Goal: Task Accomplishment & Management: Manage account settings

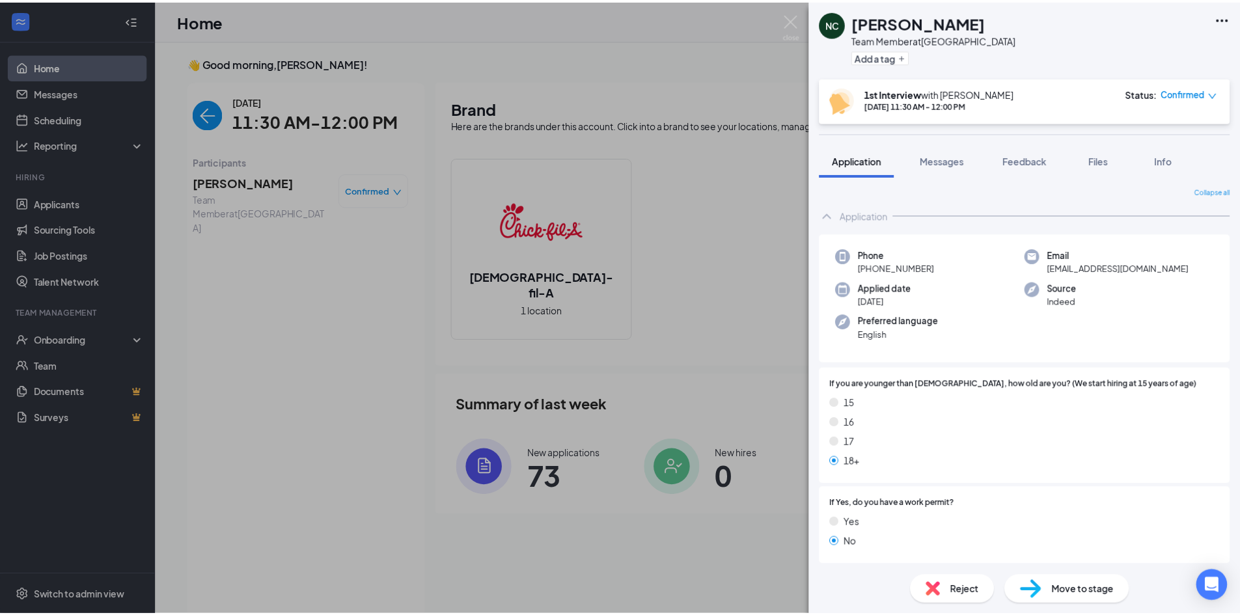
scroll to position [5, 0]
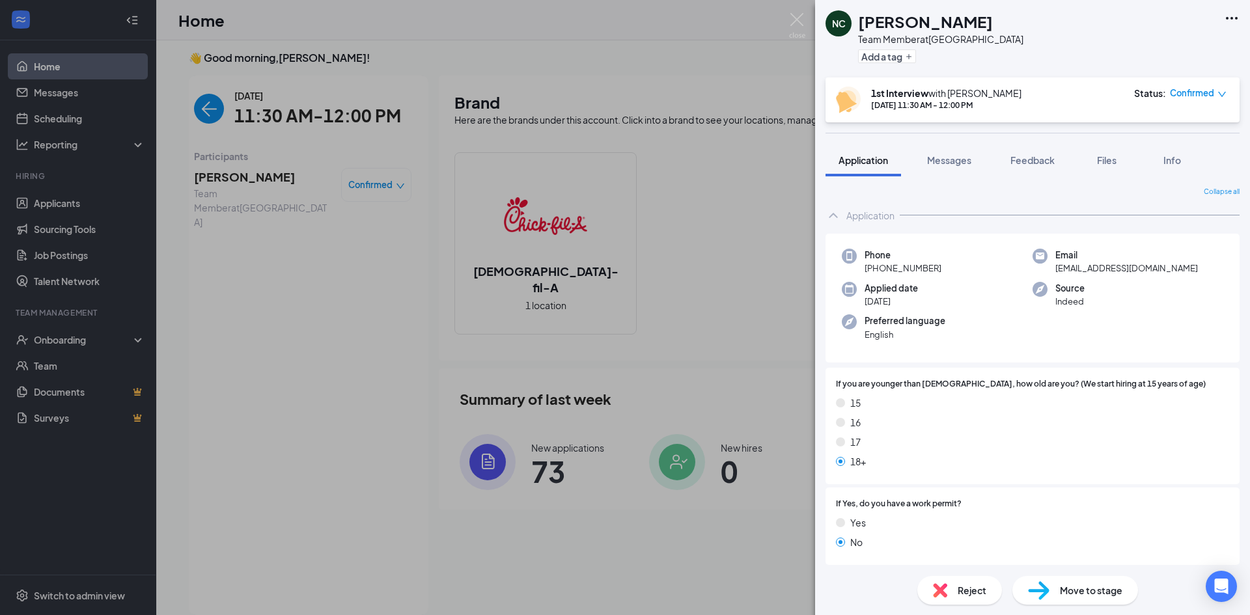
click at [76, 120] on div "NC Nalen Casey Team Member at Oaks Mall Add a tag 1st Interview with Olivia Shr…" at bounding box center [625, 307] width 1250 height 615
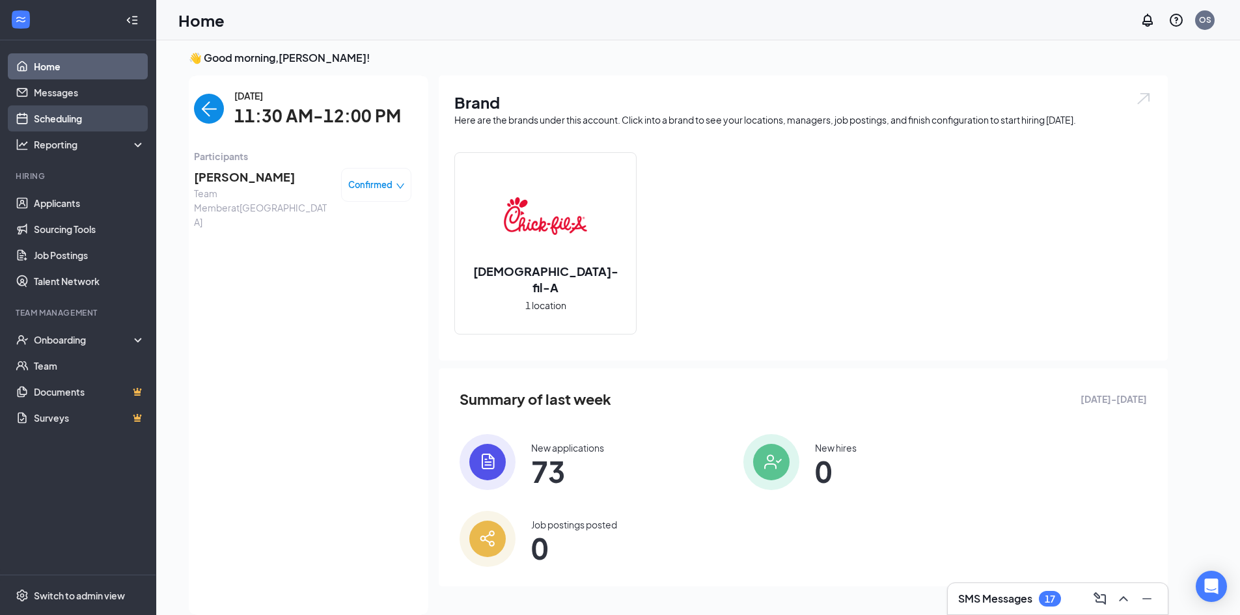
click at [34, 113] on link "Scheduling" at bounding box center [89, 118] width 111 height 26
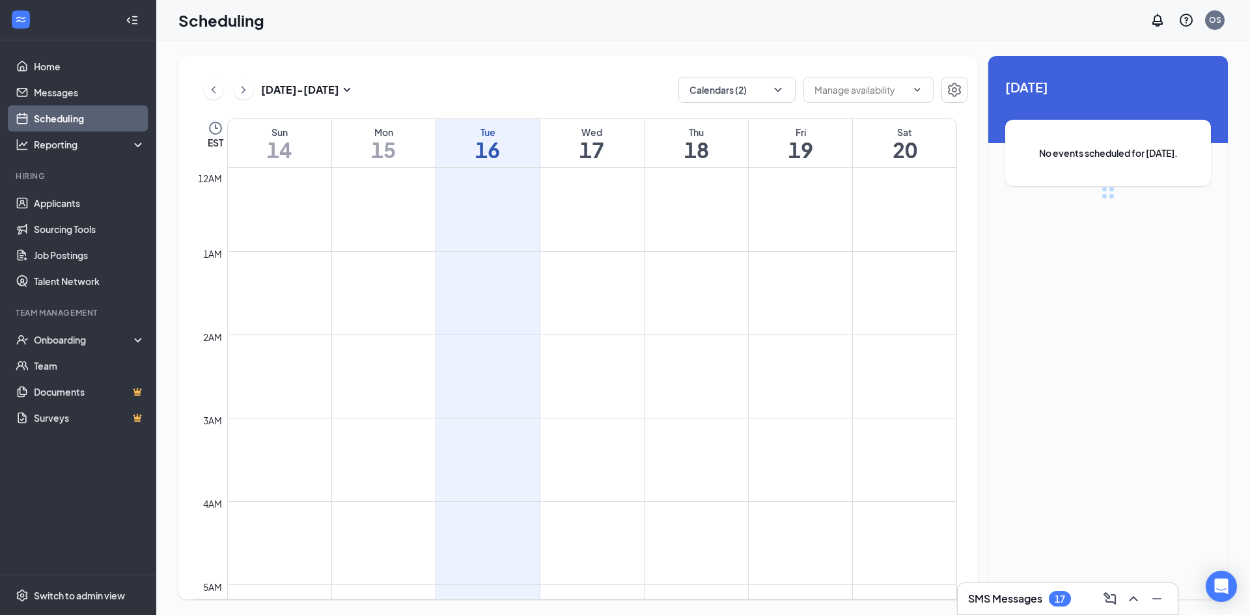
scroll to position [640, 0]
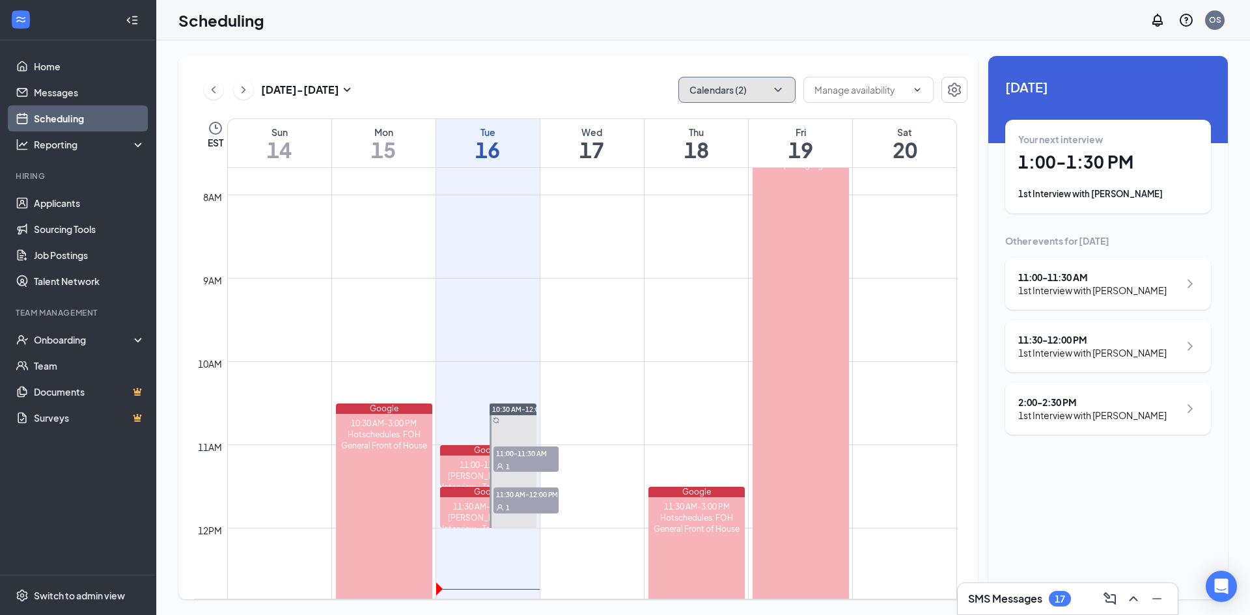
click at [756, 89] on button "Calendars (2)" at bounding box center [736, 90] width 117 height 26
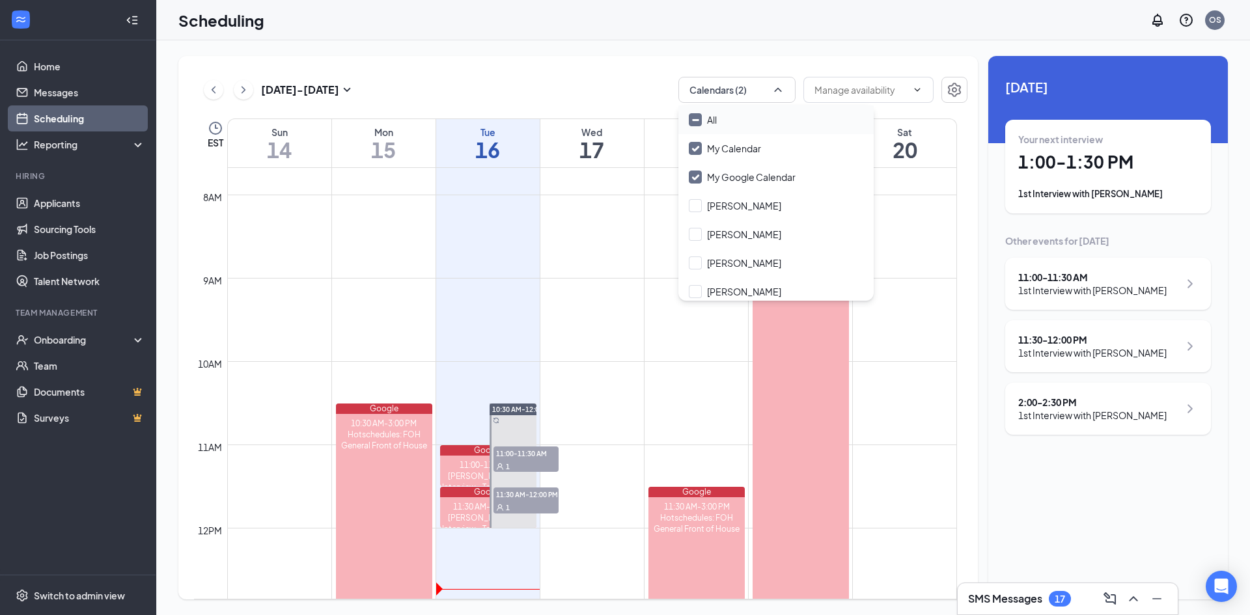
click at [719, 124] on div "All" at bounding box center [775, 119] width 195 height 29
checkbox input "true"
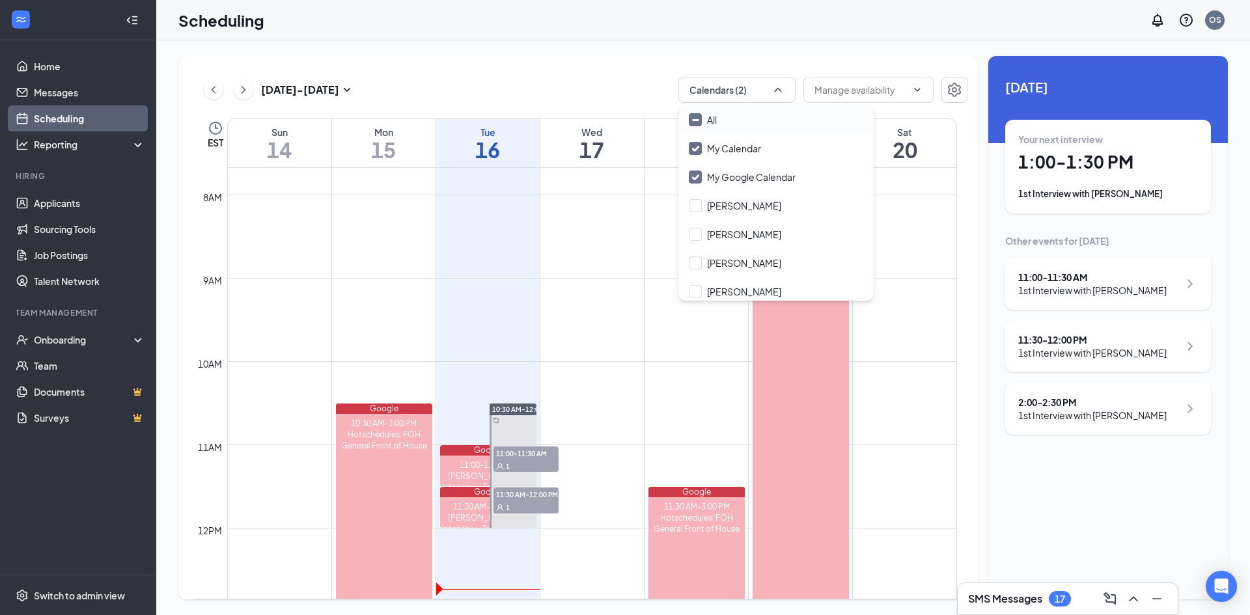
checkbox input "true"
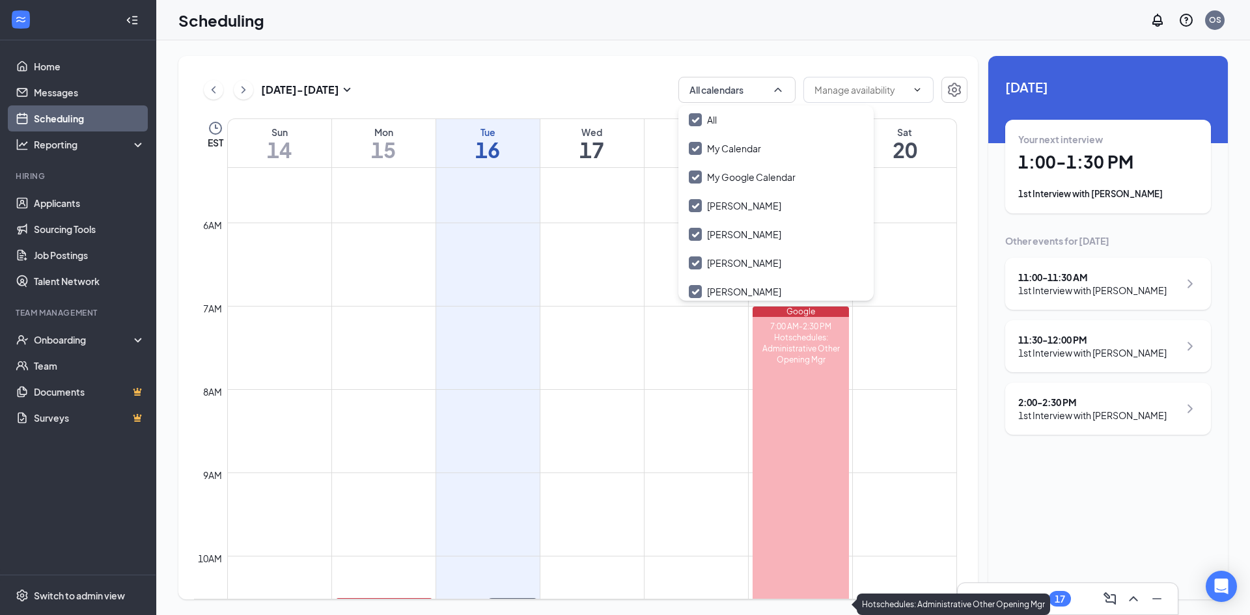
scroll to position [445, 0]
click at [741, 120] on div "All" at bounding box center [775, 119] width 195 height 29
checkbox input "false"
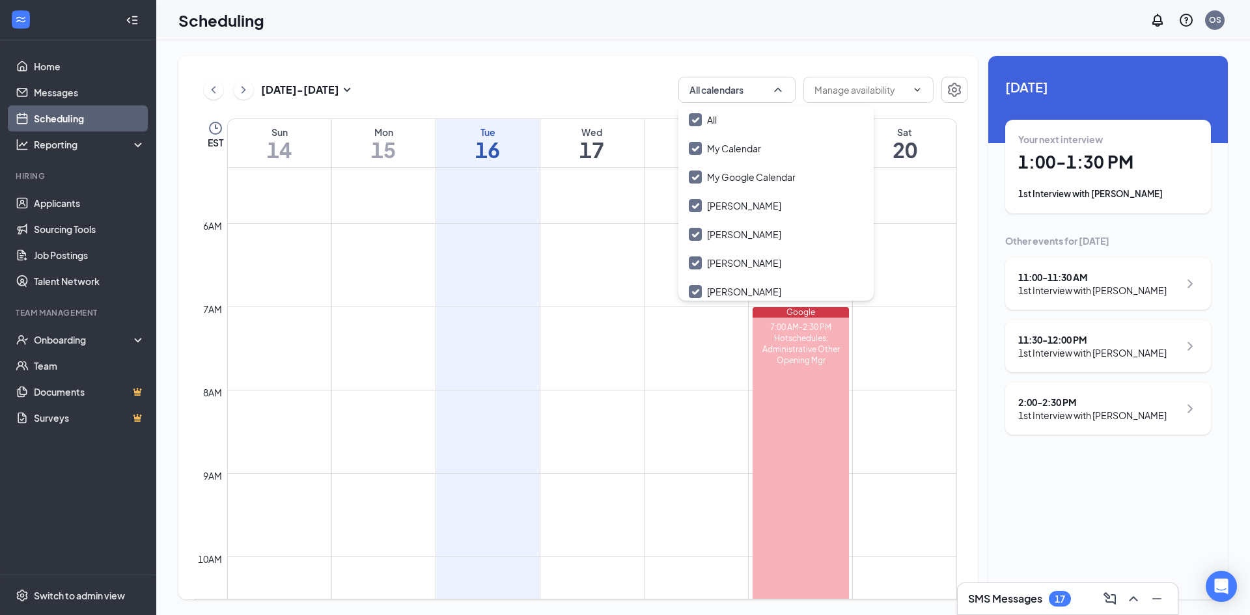
checkbox input "false"
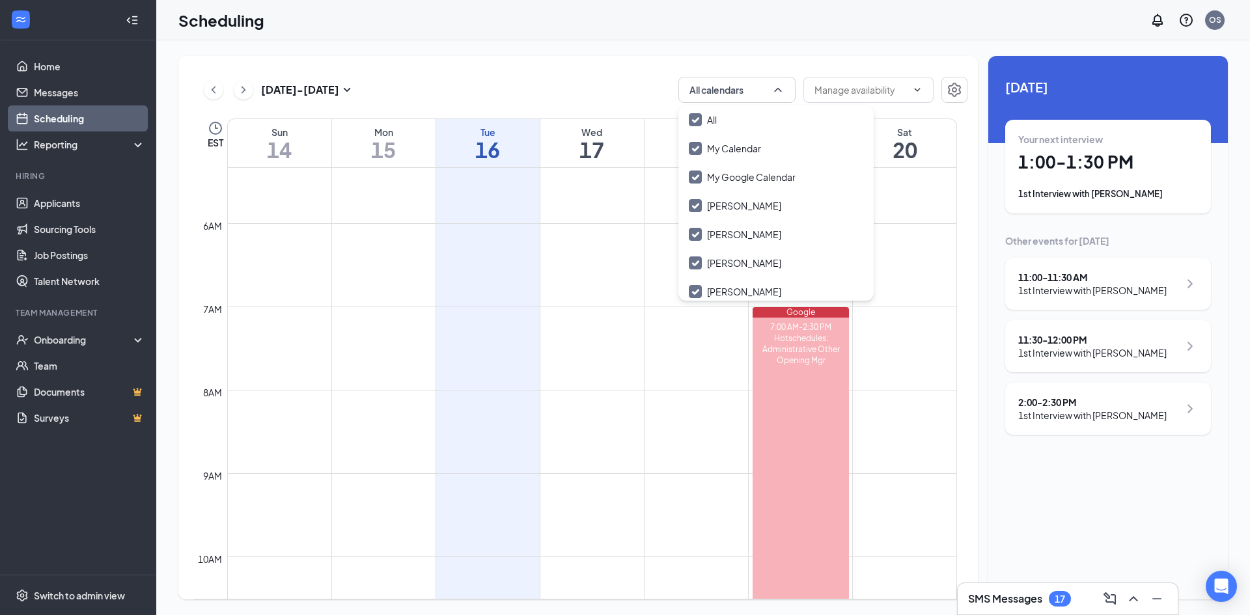
checkbox input "false"
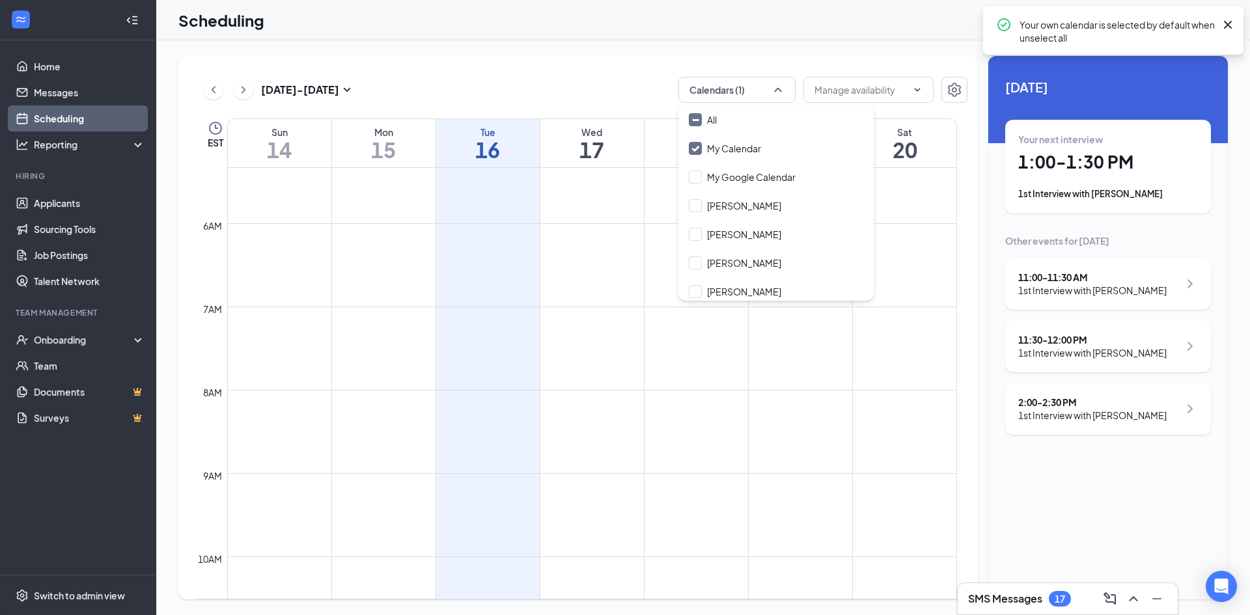
click at [612, 89] on div "Sep 14 - Sep 20 Calendars (1)" at bounding box center [580, 90] width 773 height 26
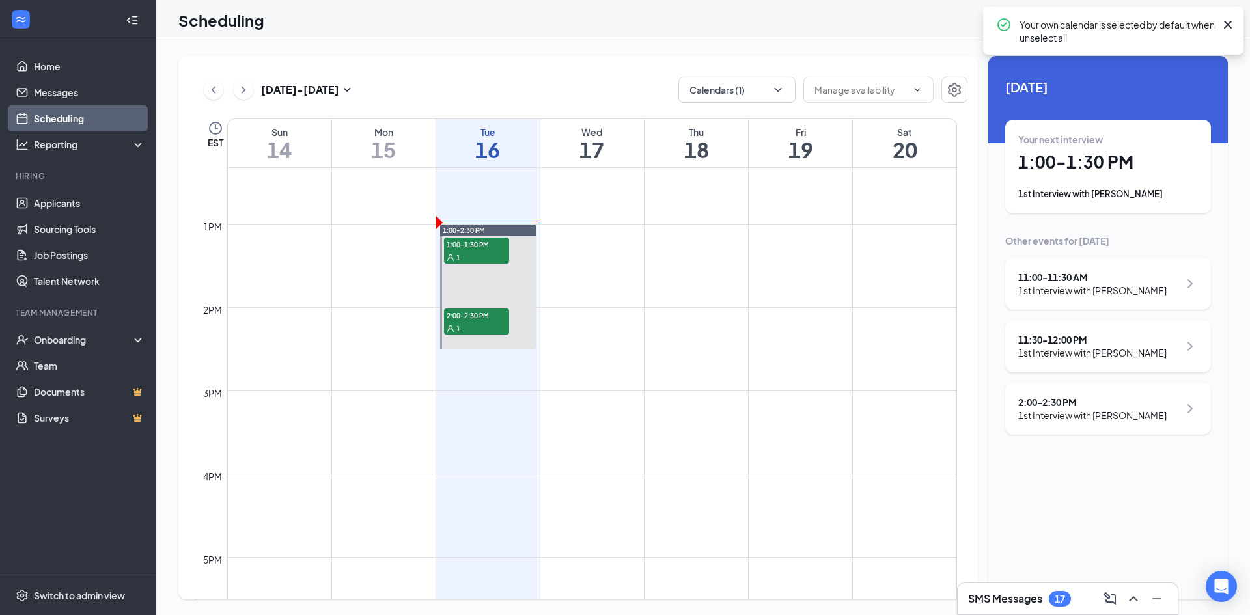
scroll to position [1031, 0]
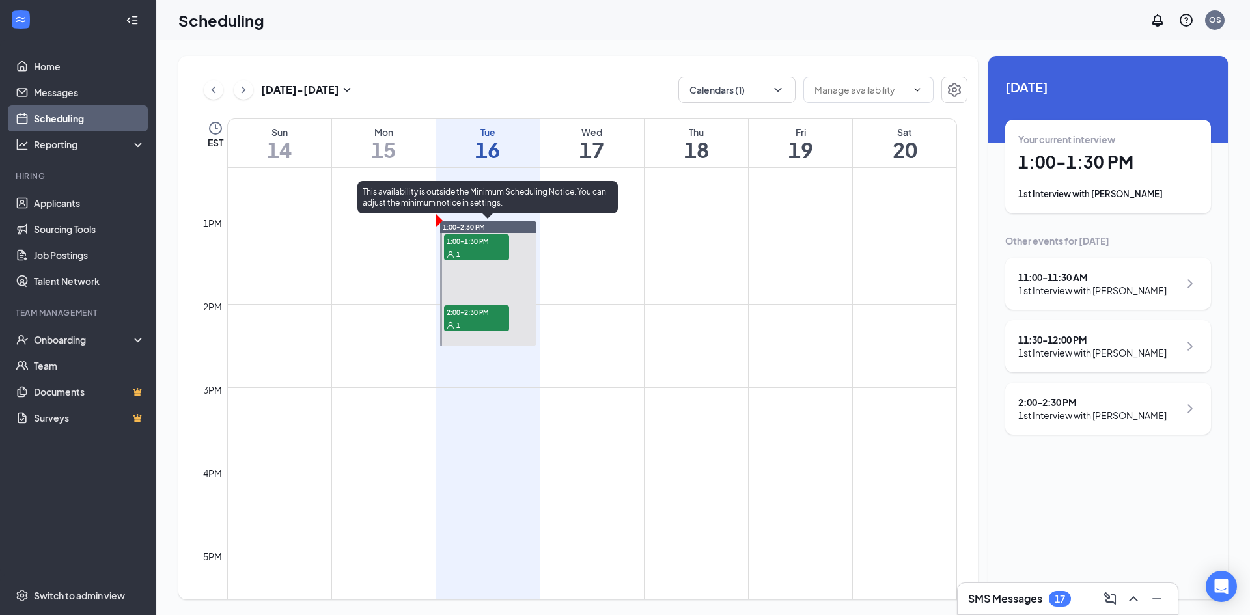
click at [481, 318] on span "2:00-2:30 PM" at bounding box center [476, 311] width 65 height 13
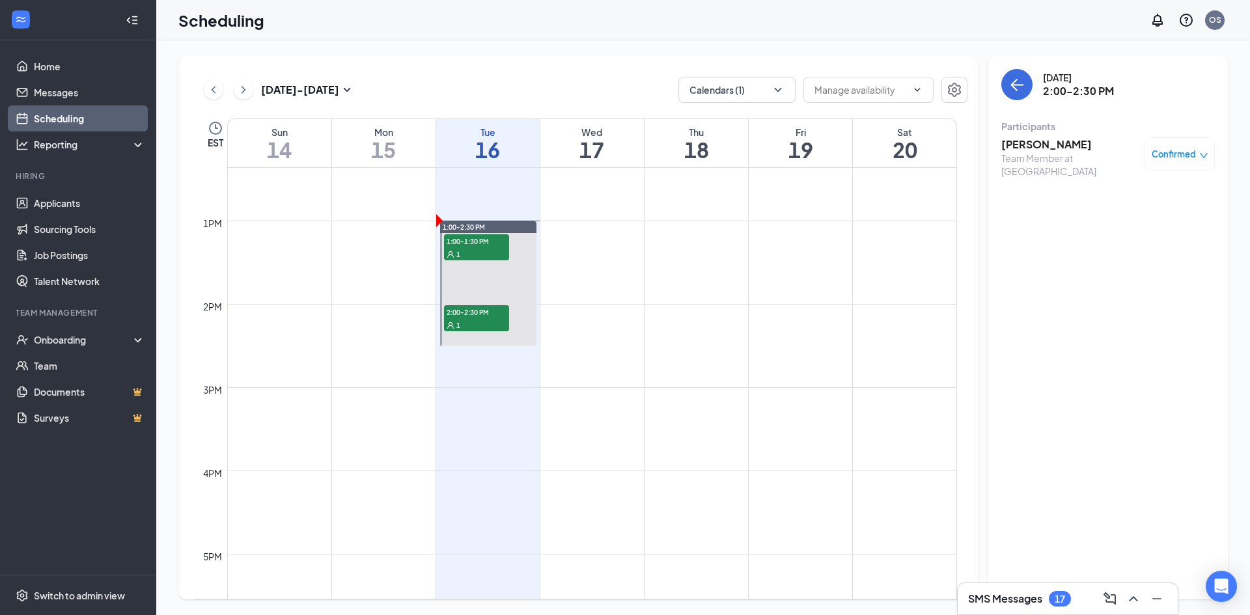
click at [1048, 143] on h3 "Noah Mitchell" at bounding box center [1069, 144] width 137 height 14
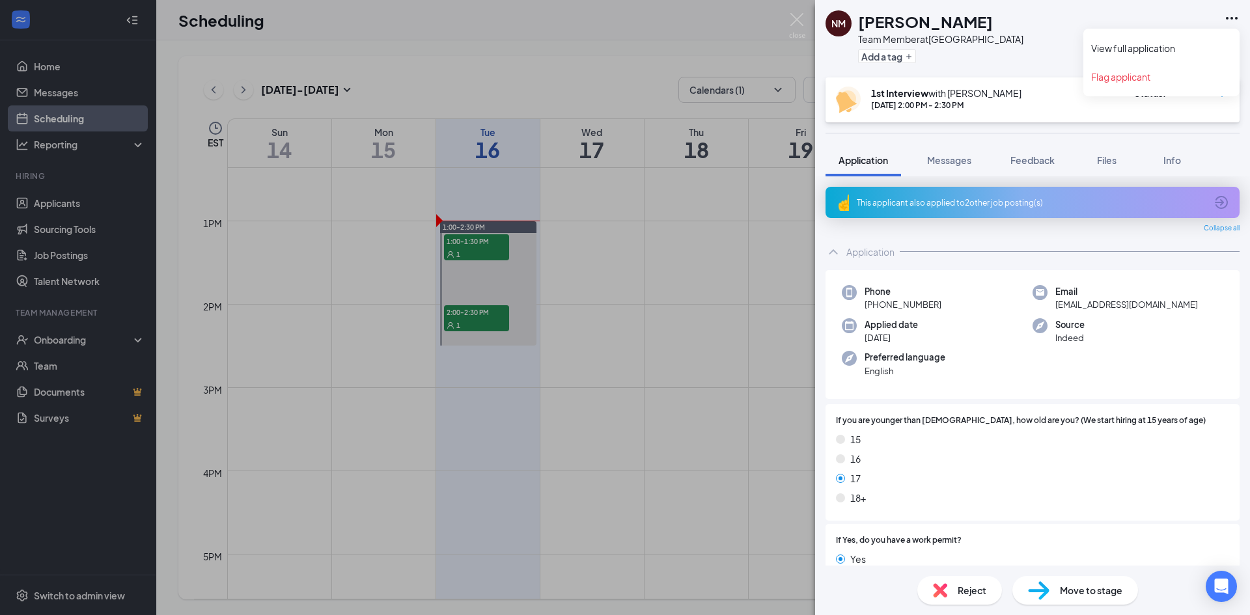
click at [1231, 20] on icon "Ellipses" at bounding box center [1232, 18] width 16 height 16
click at [1175, 43] on link "View full application" at bounding box center [1161, 48] width 141 height 13
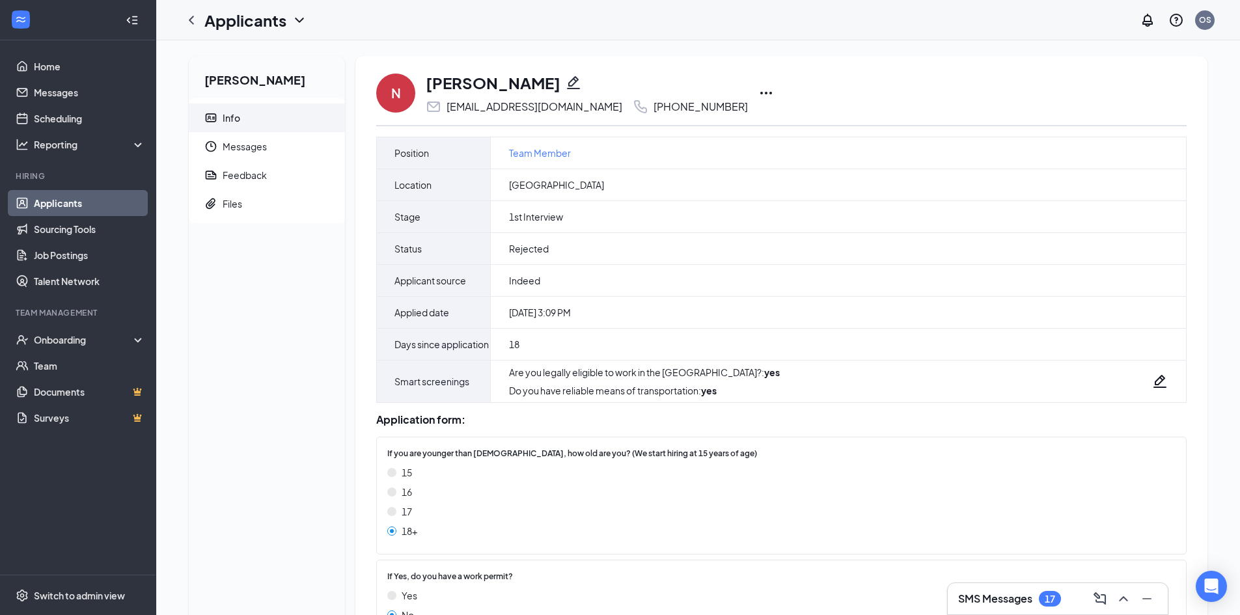
click at [52, 199] on link "Applicants" at bounding box center [89, 203] width 111 height 26
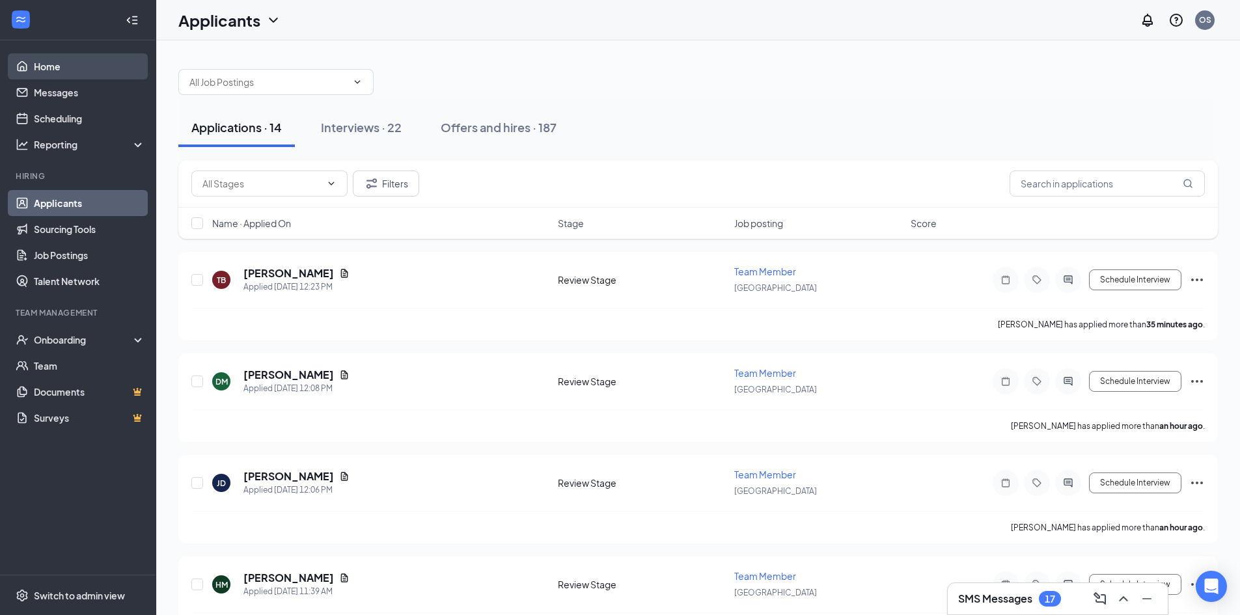
click at [72, 61] on link "Home" at bounding box center [89, 66] width 111 height 26
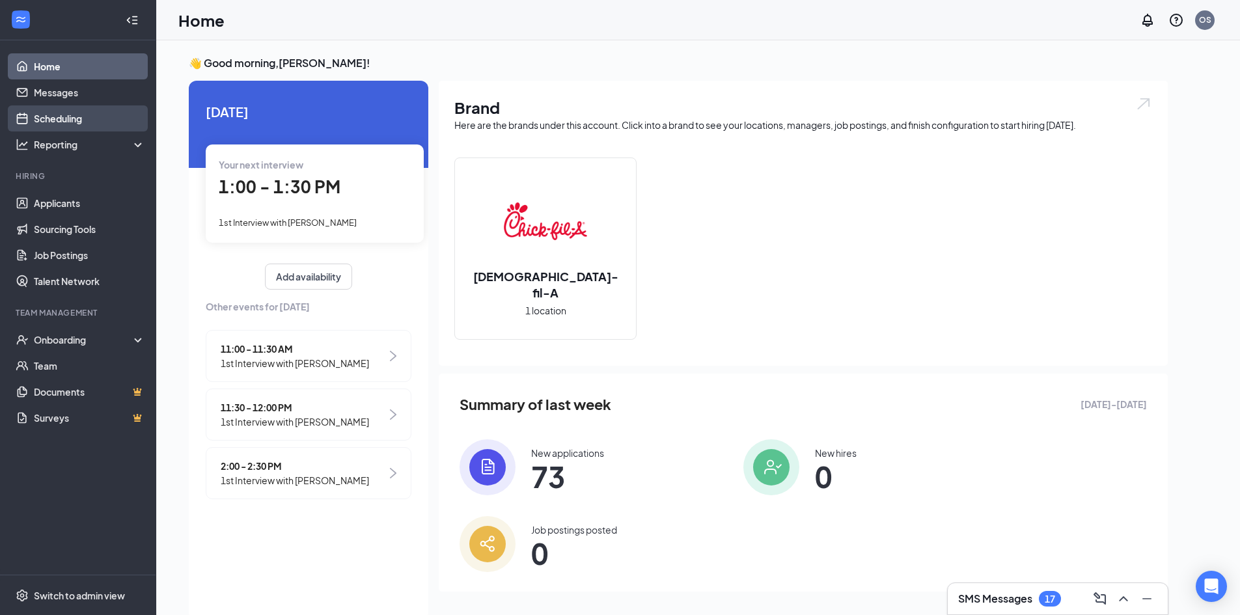
click at [42, 117] on link "Scheduling" at bounding box center [89, 118] width 111 height 26
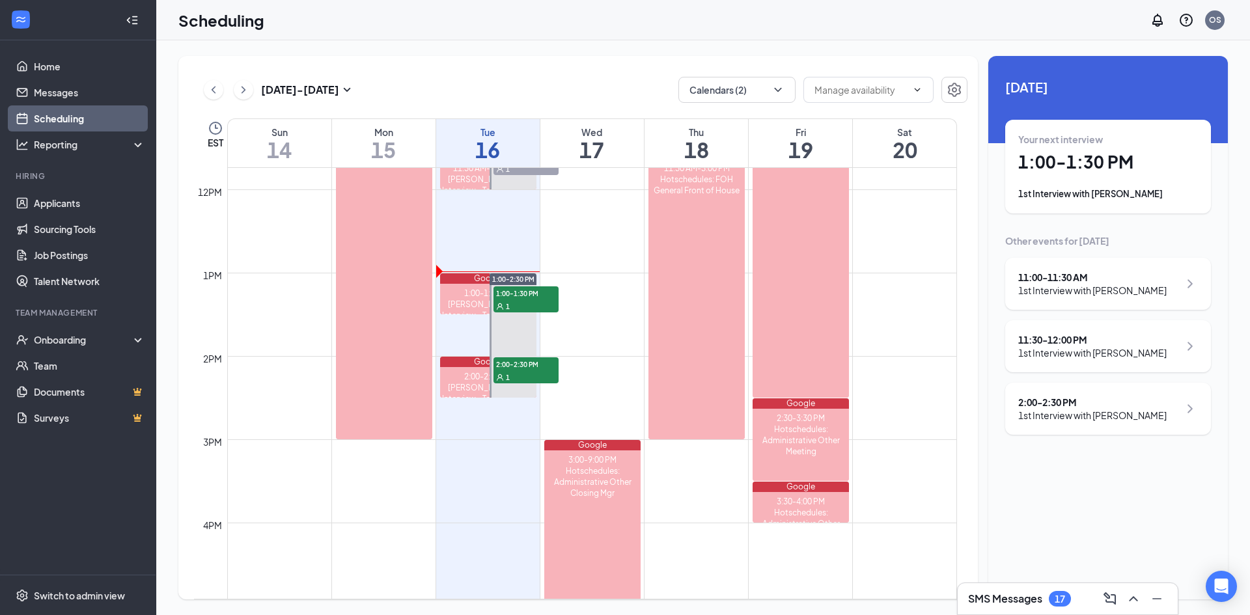
scroll to position [966, 0]
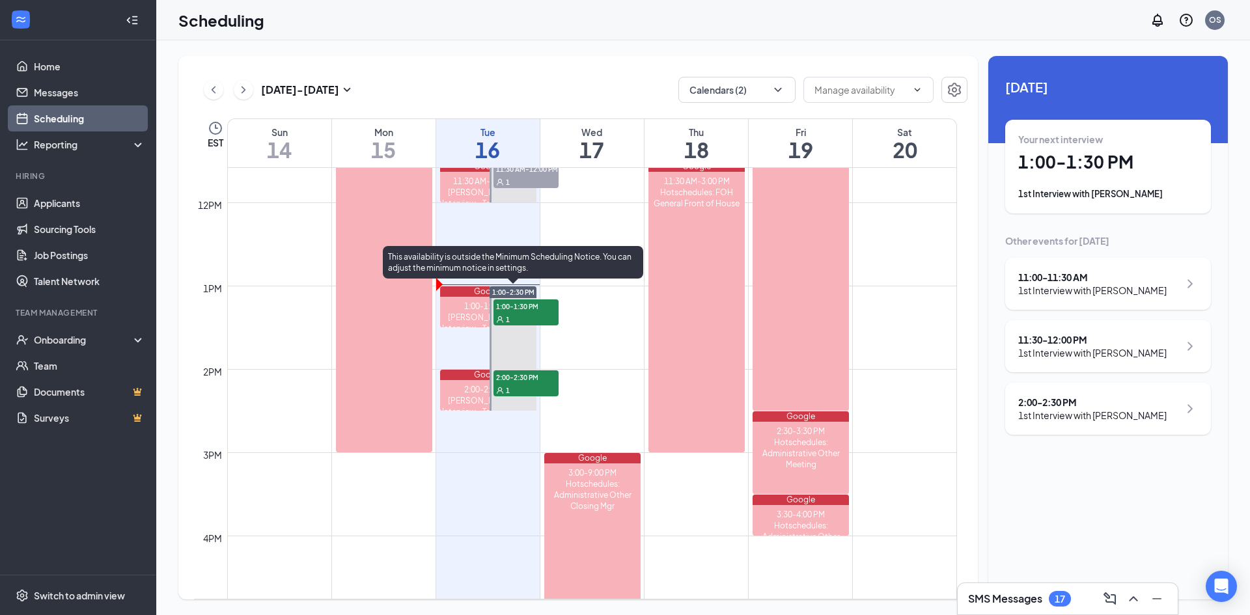
click at [525, 320] on div "1" at bounding box center [526, 319] width 65 height 13
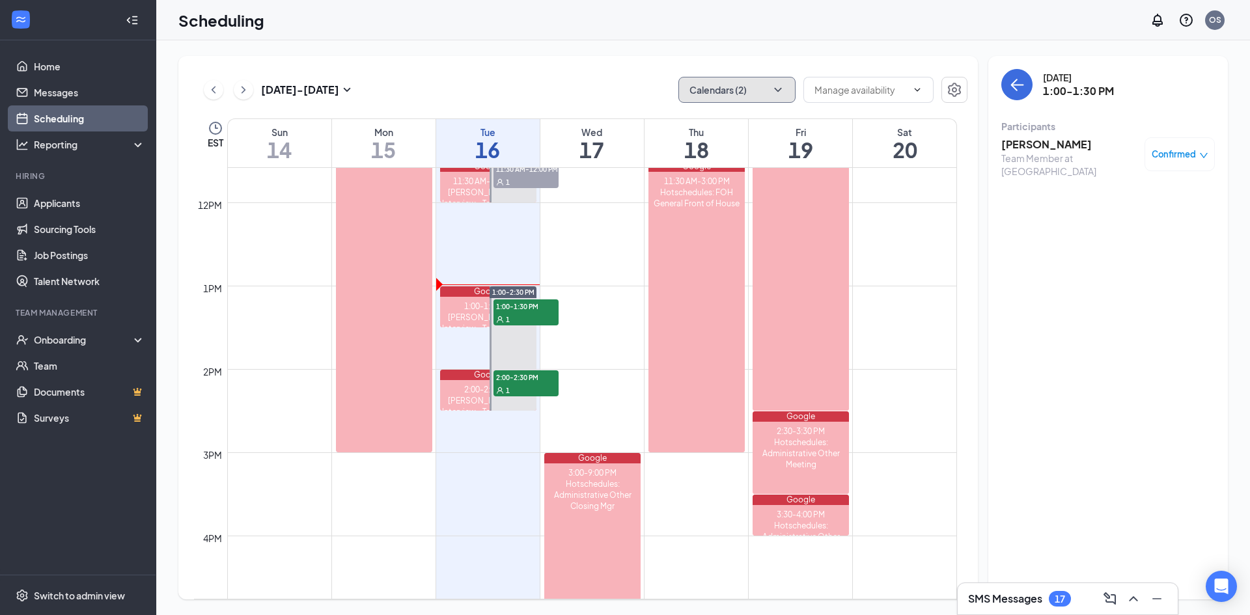
click at [756, 82] on button "Calendars (2)" at bounding box center [736, 90] width 117 height 26
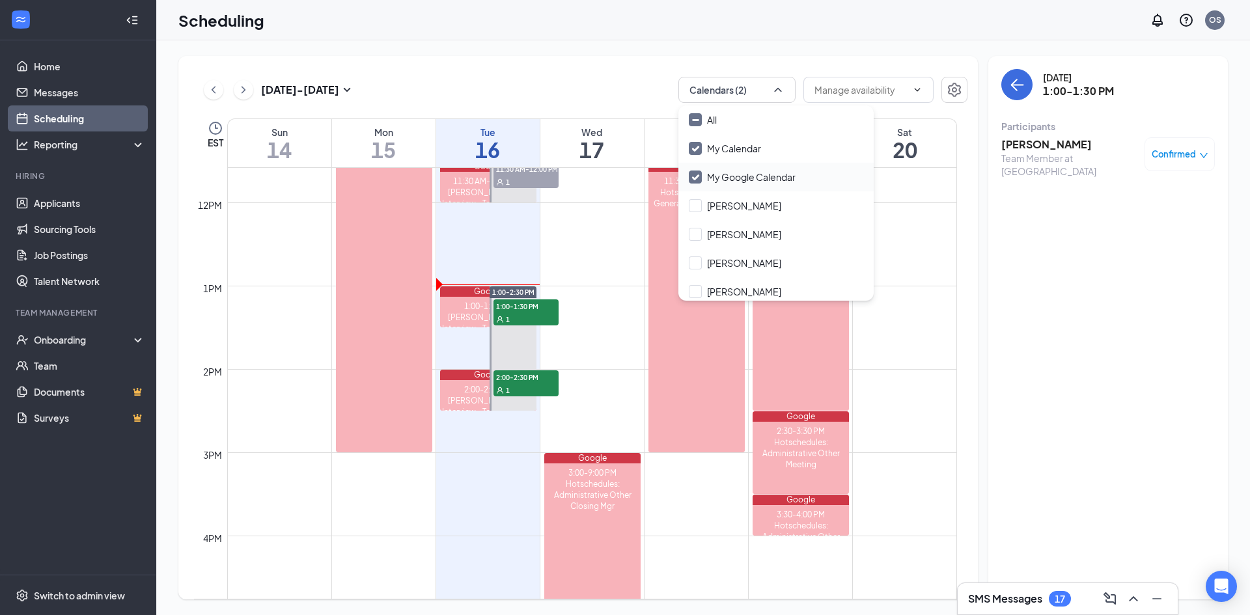
click at [737, 169] on div "My Google Calendar" at bounding box center [775, 177] width 195 height 29
checkbox input "false"
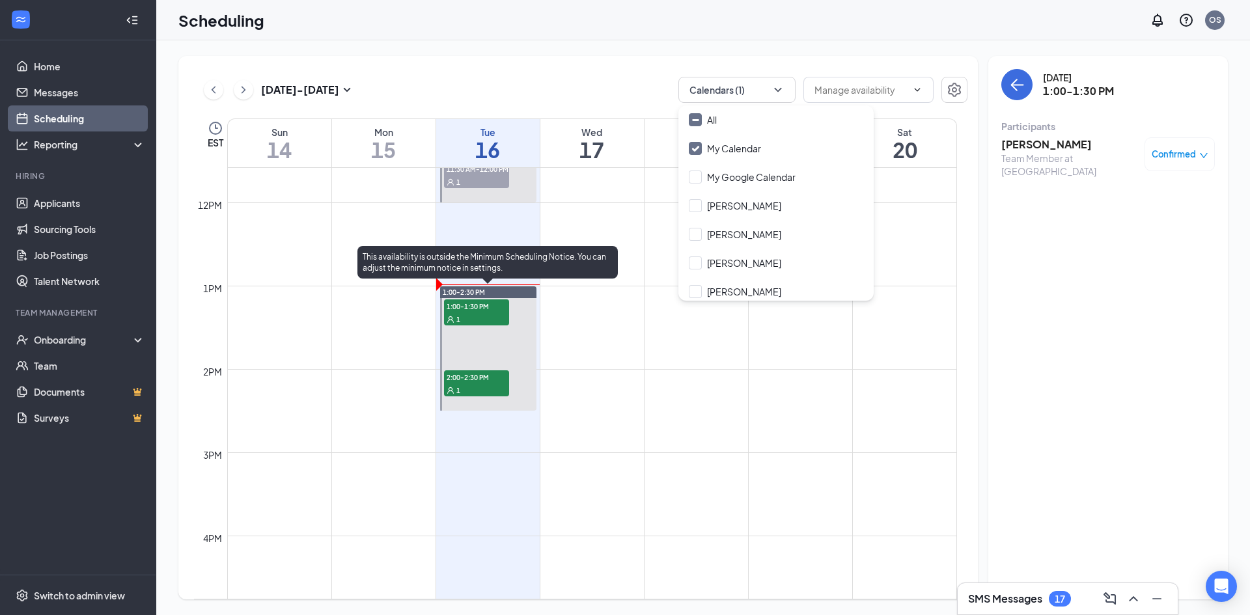
click at [487, 311] on span "1:00-1:30 PM" at bounding box center [476, 305] width 65 height 13
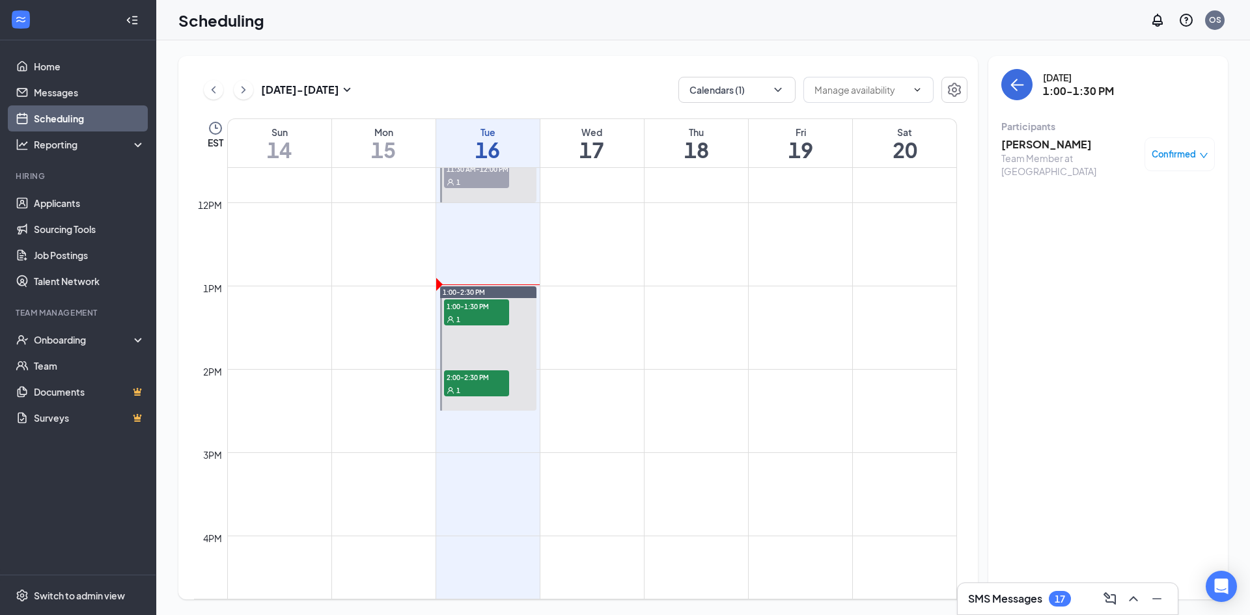
click at [1078, 149] on h3 "[PERSON_NAME]" at bounding box center [1069, 144] width 137 height 14
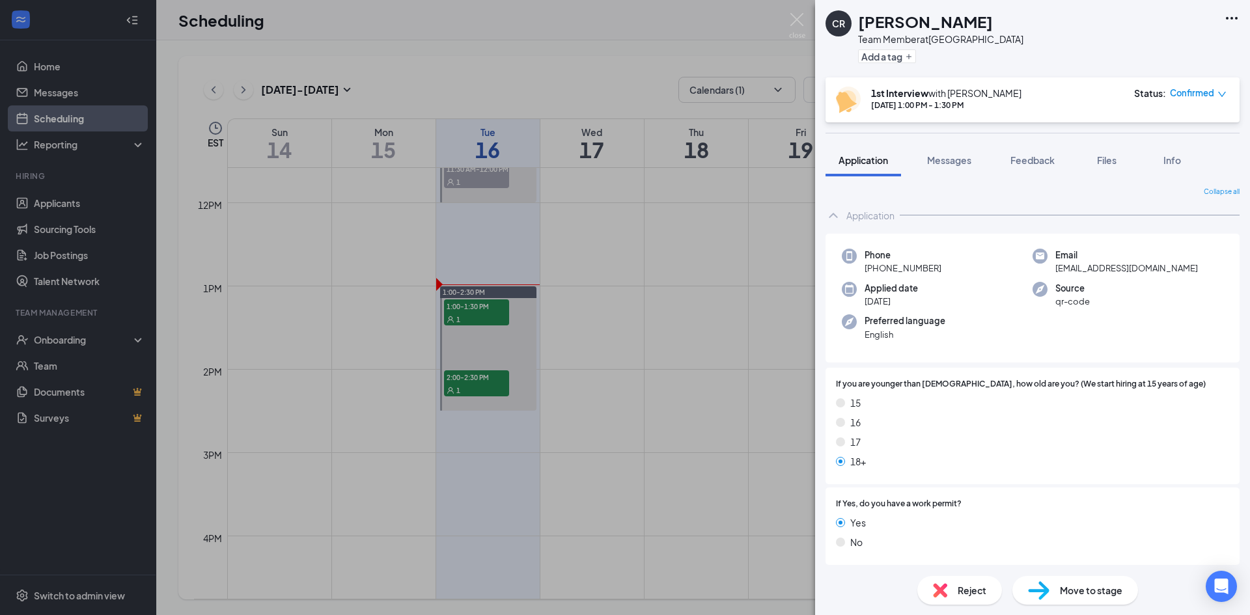
click at [1225, 14] on icon "Ellipses" at bounding box center [1232, 18] width 16 height 16
click at [1150, 45] on link "View full application" at bounding box center [1161, 48] width 141 height 13
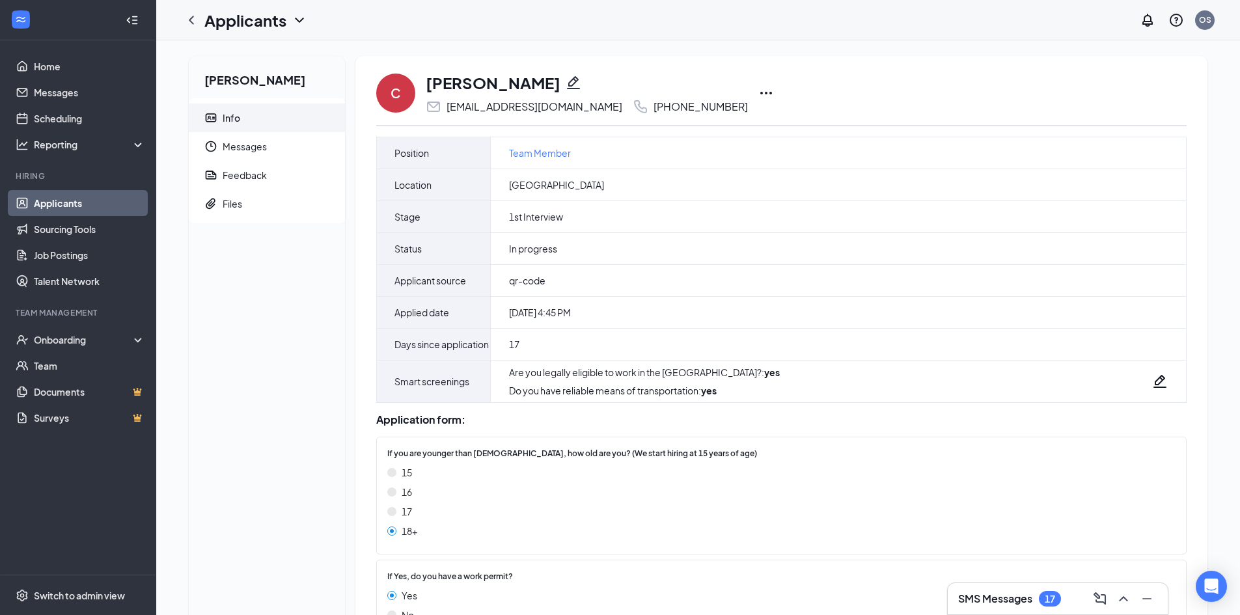
drag, startPoint x: 733, startPoint y: 89, endPoint x: 723, endPoint y: 92, distance: 10.3
click at [731, 89] on div "C [PERSON_NAME] [EMAIL_ADDRESS][DOMAIN_NAME] [PHONE_NUMBER]" at bounding box center [781, 93] width 811 height 43
click at [760, 92] on icon "Ellipses" at bounding box center [766, 93] width 12 height 3
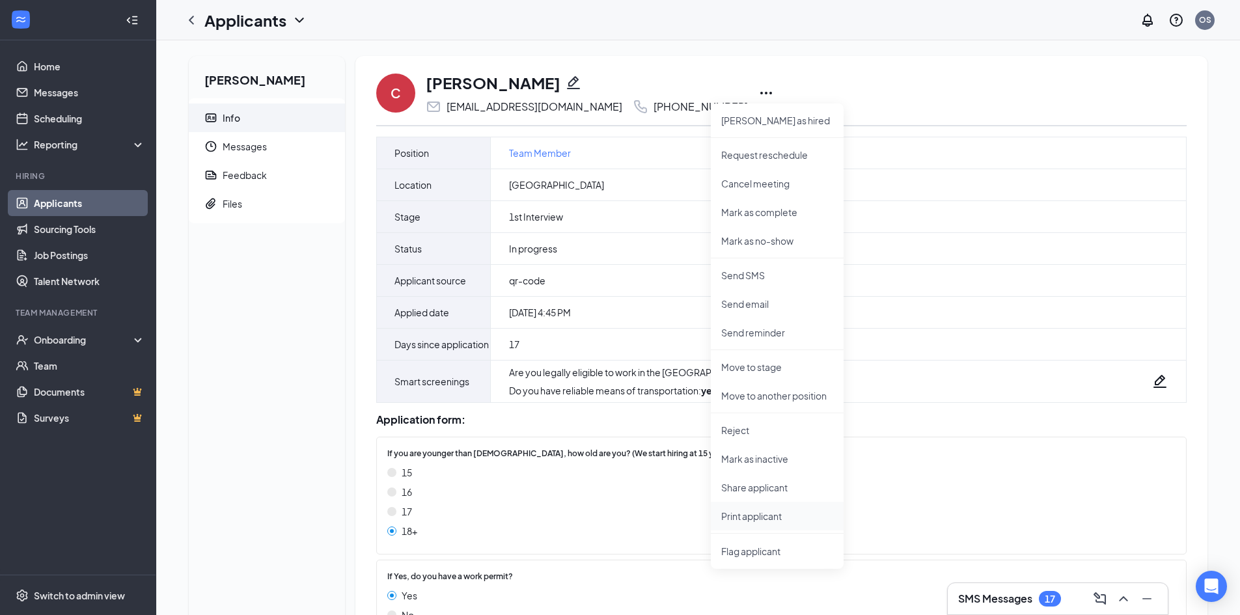
click at [756, 518] on p "Print applicant" at bounding box center [777, 516] width 112 height 13
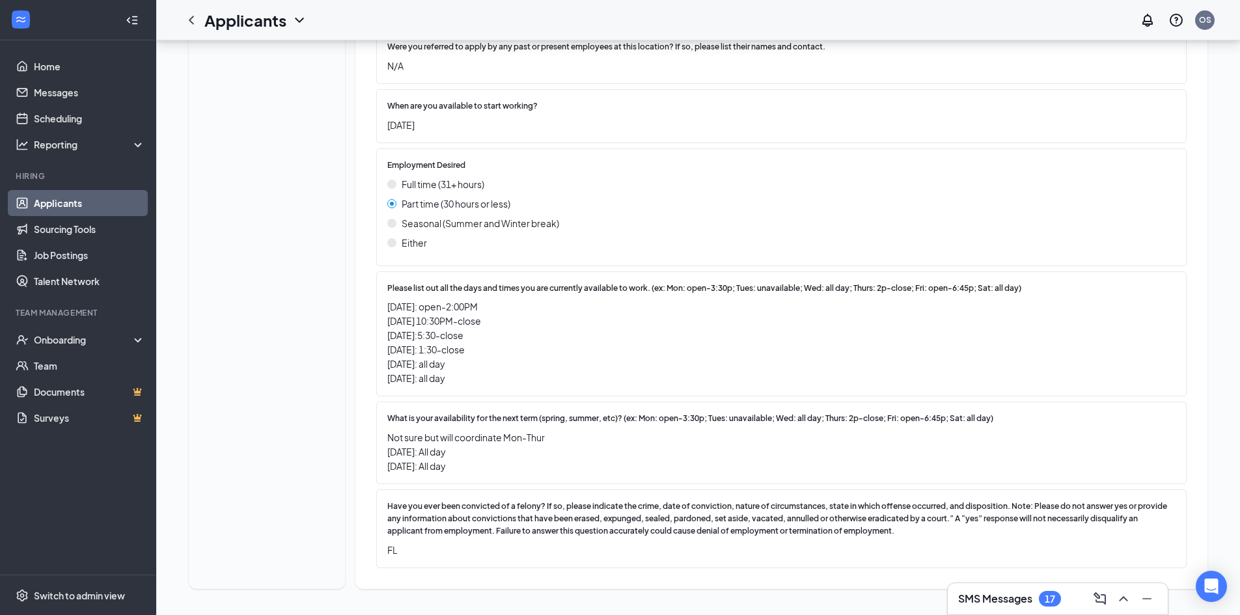
scroll to position [891, 0]
click at [85, 207] on link "Applicants" at bounding box center [89, 203] width 111 height 26
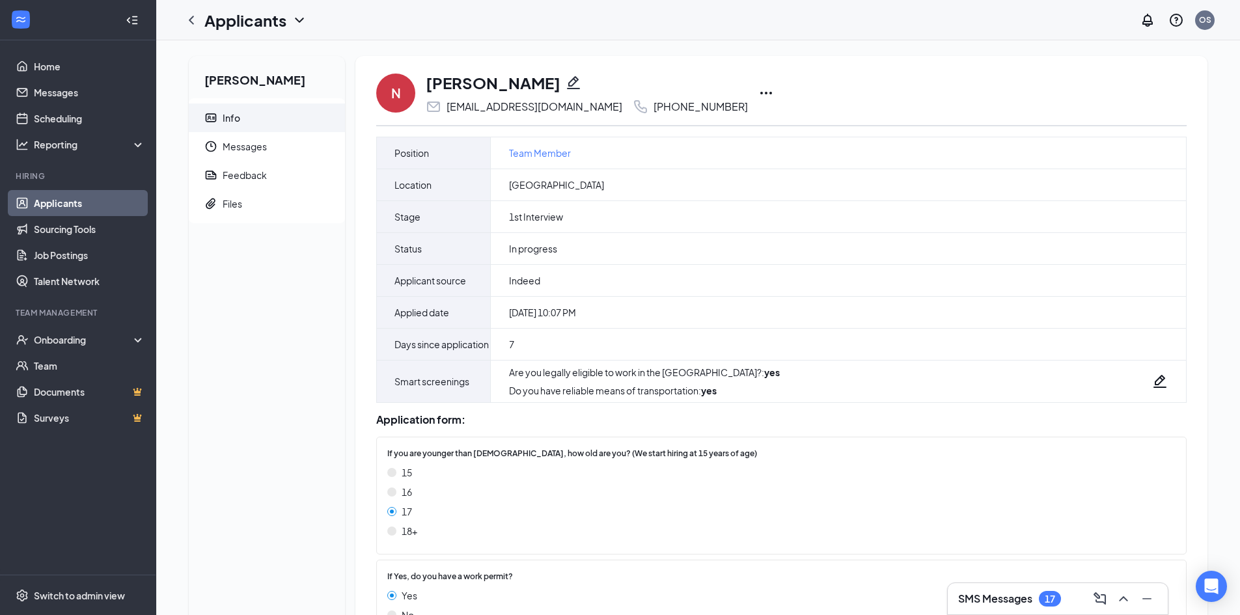
click at [758, 88] on icon "Ellipses" at bounding box center [766, 93] width 16 height 16
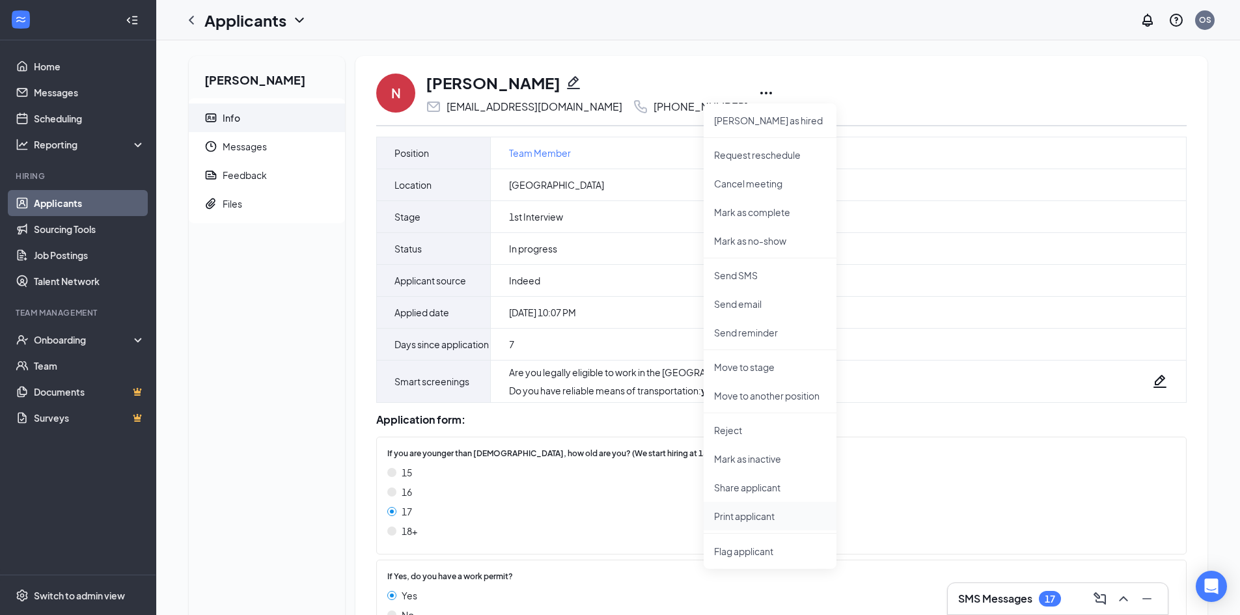
click at [761, 524] on li "Print applicant" at bounding box center [770, 516] width 133 height 29
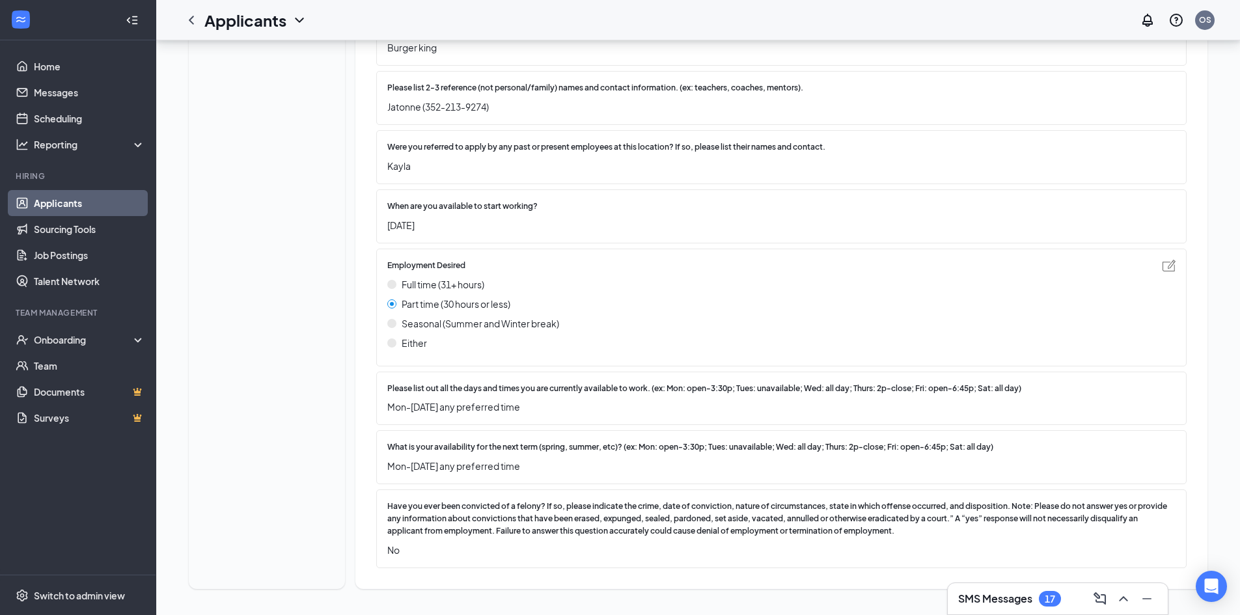
scroll to position [790, 0]
